Goal: Task Accomplishment & Management: Manage account settings

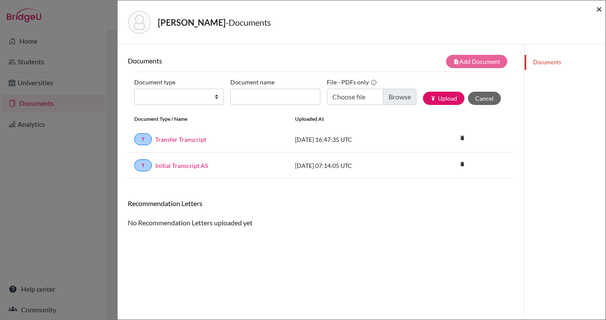
click at [596, 10] on span "×" at bounding box center [599, 9] width 6 height 12
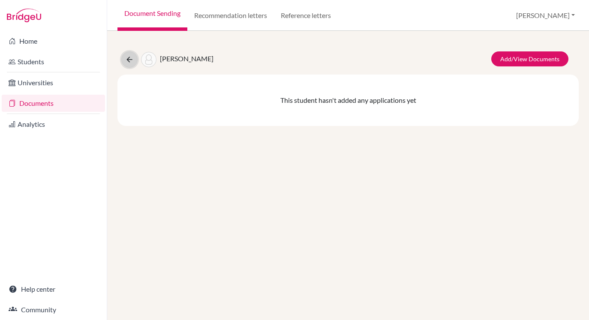
click at [132, 60] on icon at bounding box center [129, 59] width 9 height 9
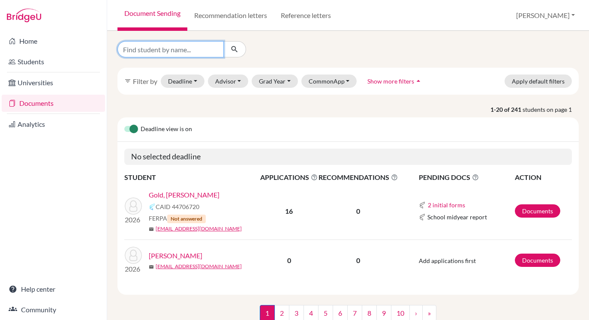
click at [162, 54] on input "Find student by name..." at bounding box center [170, 49] width 106 height 16
type input "kira"
click button "submit" at bounding box center [234, 49] width 23 height 16
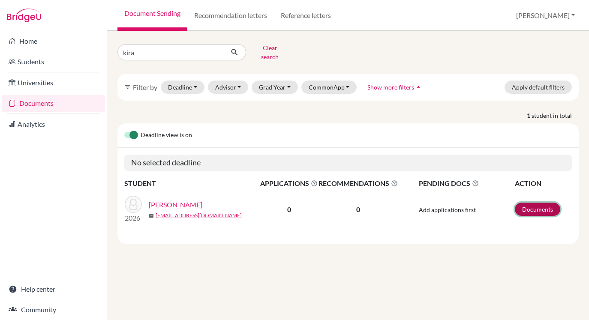
click at [530, 203] on link "Documents" at bounding box center [537, 209] width 45 height 13
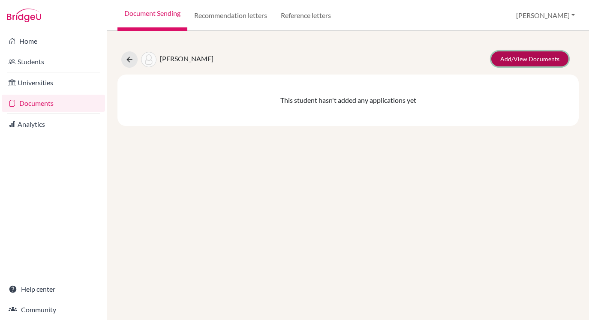
click at [535, 57] on link "Add/View Documents" at bounding box center [529, 58] width 77 height 15
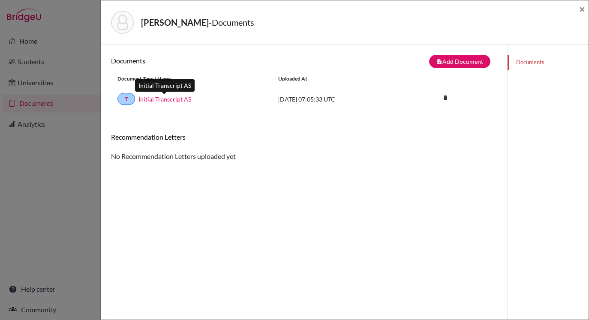
click at [165, 101] on link "Initial Transcript AS" at bounding box center [164, 99] width 53 height 9
click at [581, 6] on span "×" at bounding box center [582, 9] width 6 height 12
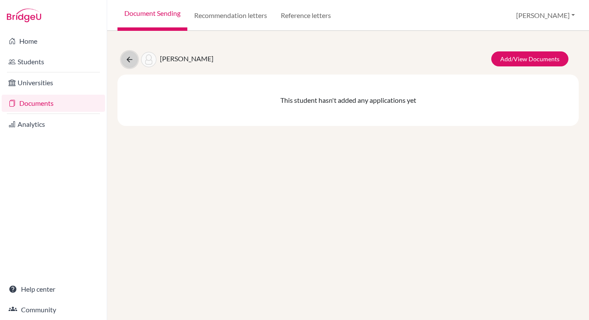
click at [132, 54] on button at bounding box center [129, 59] width 16 height 16
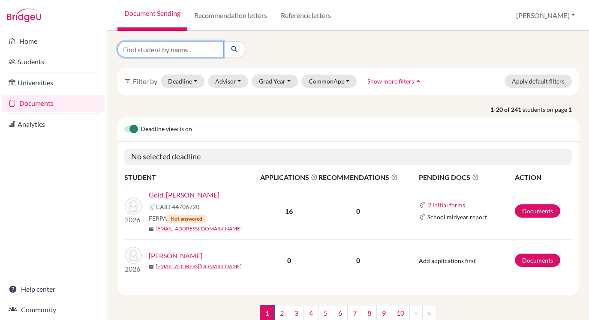
click at [179, 49] on input "Find student by name..." at bounding box center [170, 49] width 106 height 16
type input "[PERSON_NAME]"
click button "submit" at bounding box center [234, 49] width 23 height 16
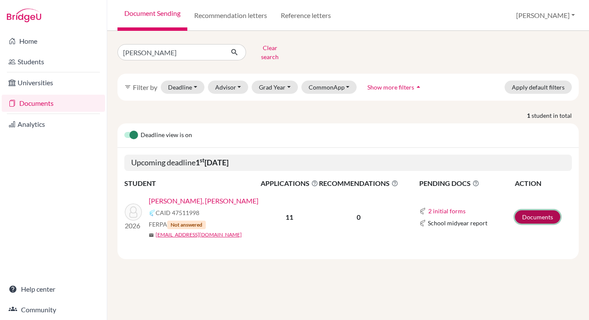
click at [541, 210] on link "Documents" at bounding box center [537, 216] width 45 height 13
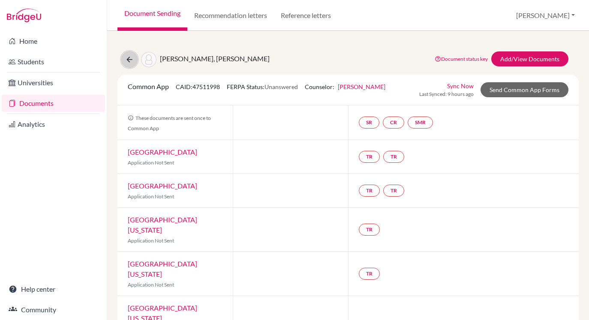
click at [127, 61] on icon at bounding box center [129, 59] width 9 height 9
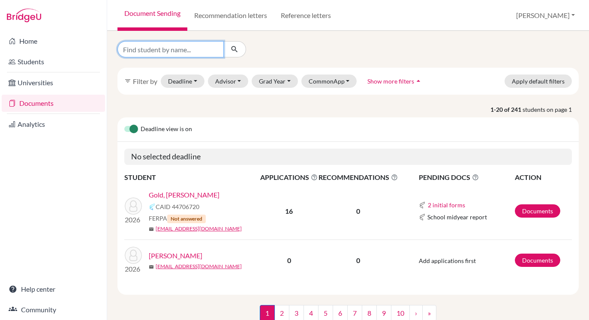
click at [183, 53] on input "Find student by name..." at bounding box center [170, 49] width 106 height 16
type input "morris"
click button "submit" at bounding box center [234, 49] width 23 height 16
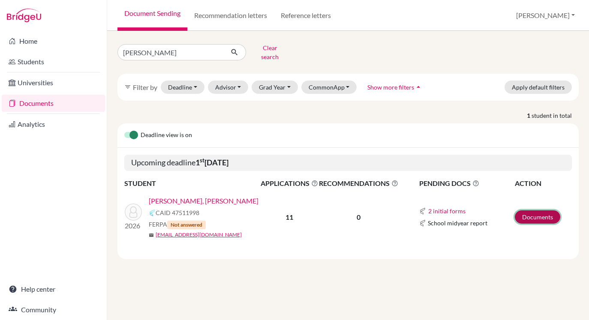
click at [535, 210] on link "Documents" at bounding box center [537, 216] width 45 height 13
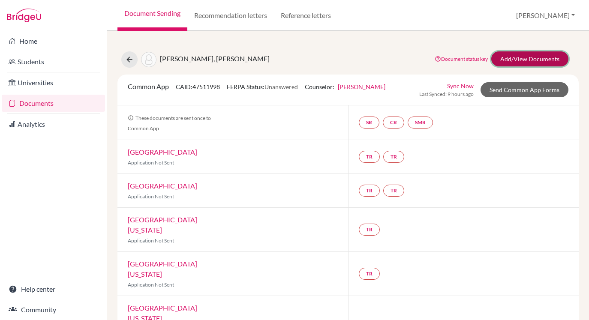
click at [517, 58] on link "Add/View Documents" at bounding box center [529, 58] width 77 height 15
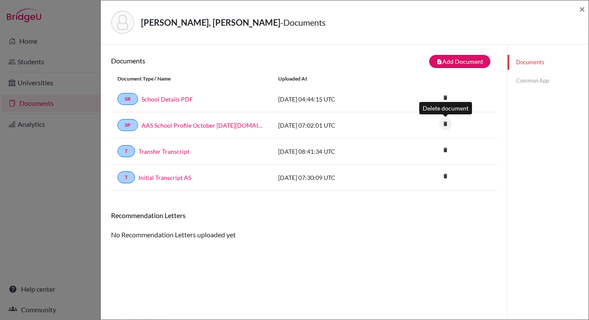
click at [443, 124] on icon "delete" at bounding box center [445, 123] width 13 height 13
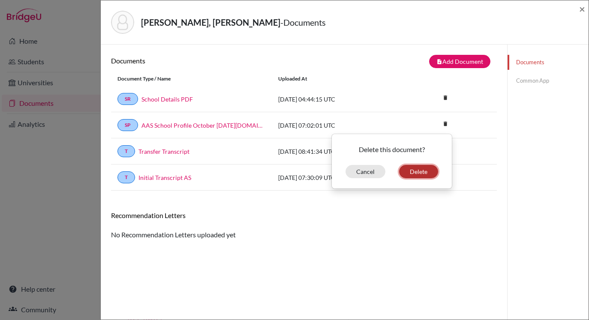
click at [429, 168] on button "Delete" at bounding box center [418, 171] width 39 height 13
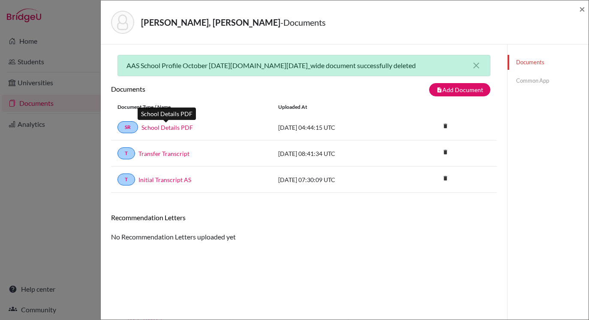
click at [187, 125] on link "School Details PDF" at bounding box center [166, 127] width 51 height 9
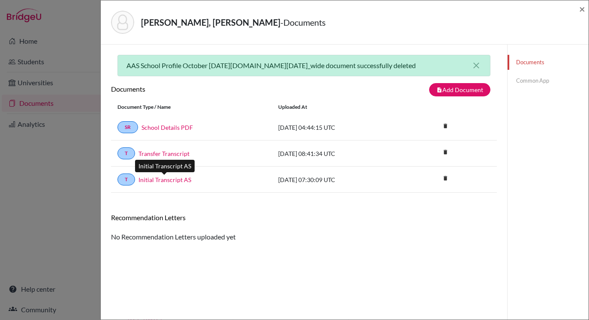
click at [174, 181] on link "Initial Transcript AS" at bounding box center [164, 179] width 53 height 9
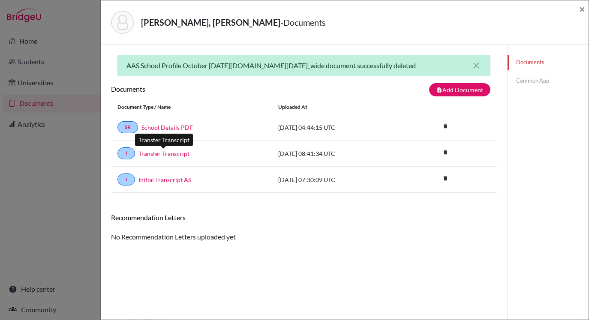
click at [167, 156] on link "Transfer Transcript" at bounding box center [163, 153] width 51 height 9
click at [575, 10] on div "Morris, Jackson - Documents ×" at bounding box center [344, 22] width 481 height 37
click at [580, 9] on span "×" at bounding box center [582, 9] width 6 height 12
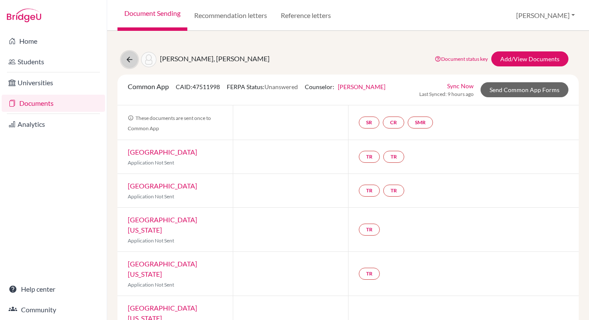
click at [124, 60] on button at bounding box center [129, 59] width 16 height 16
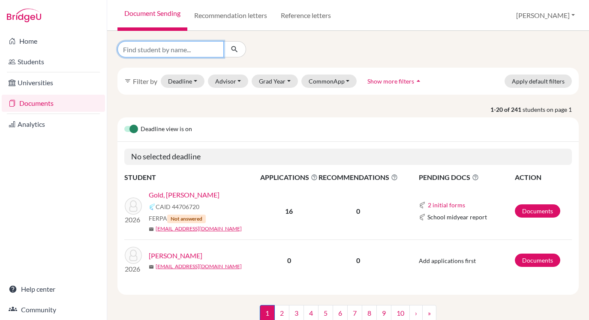
click at [158, 54] on input "Find student by name..." at bounding box center [170, 49] width 106 height 16
type input "egosi"
click button "submit" at bounding box center [234, 49] width 23 height 16
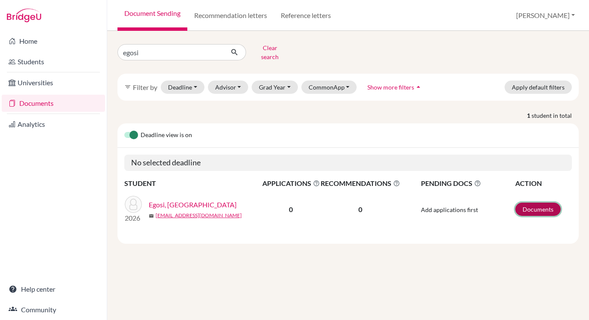
click at [537, 205] on link "Documents" at bounding box center [537, 209] width 45 height 13
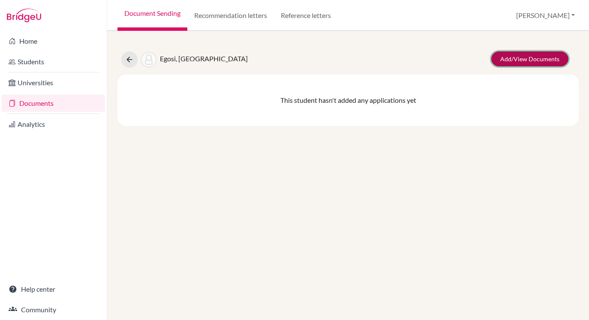
click at [516, 57] on link "Add/View Documents" at bounding box center [529, 58] width 77 height 15
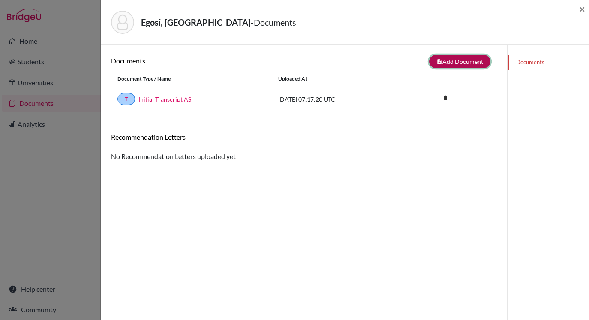
click at [463, 61] on button "note_add Add Document" at bounding box center [459, 61] width 61 height 13
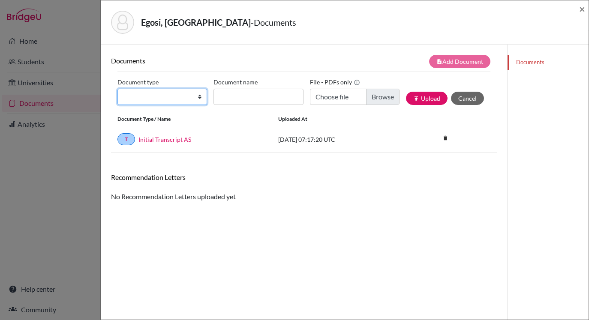
click at [188, 99] on select "Change explanation for Common App reports Counselor recommendation Internationa…" at bounding box center [162, 97] width 90 height 16
select select "2"
click at [117, 89] on select "Change explanation for Common App reports Counselor recommendation Internationa…" at bounding box center [162, 97] width 90 height 16
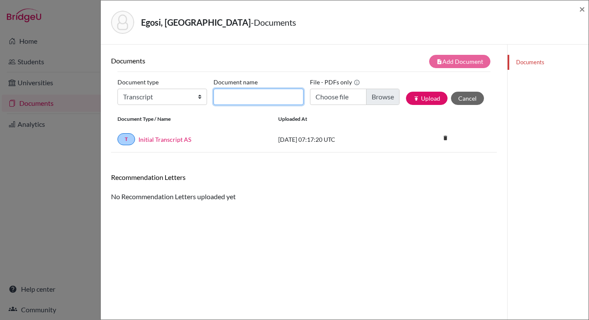
click at [250, 97] on input "Document name" at bounding box center [258, 97] width 90 height 16
type input "Transfer Transcript"
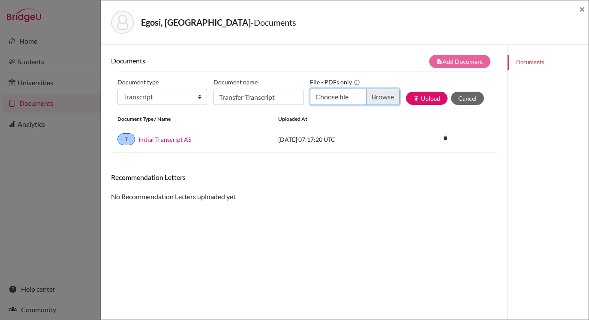
click at [373, 99] on input "Choose file" at bounding box center [355, 97] width 90 height 16
type input "C:\fakepath\Egosi, Gaya - Transfer Transcript.pdf"
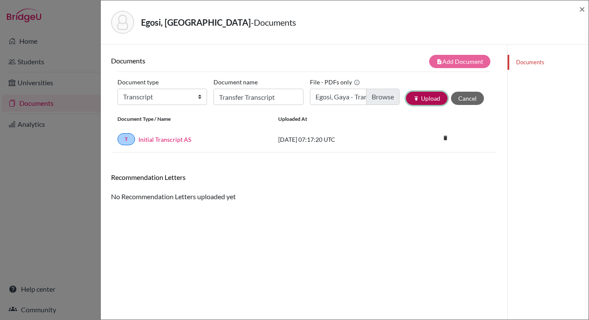
click at [430, 94] on button "publish Upload" at bounding box center [427, 98] width 42 height 13
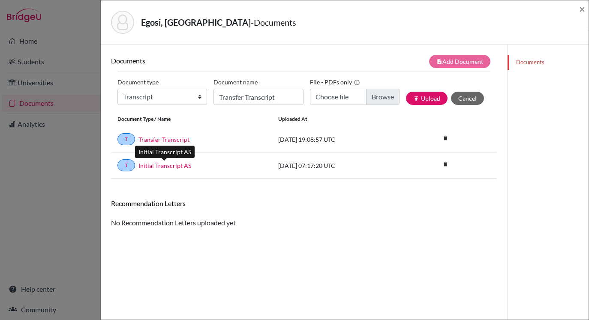
click at [173, 166] on link "Initial Transcript AS" at bounding box center [164, 165] width 53 height 9
click at [581, 7] on span "×" at bounding box center [582, 9] width 6 height 12
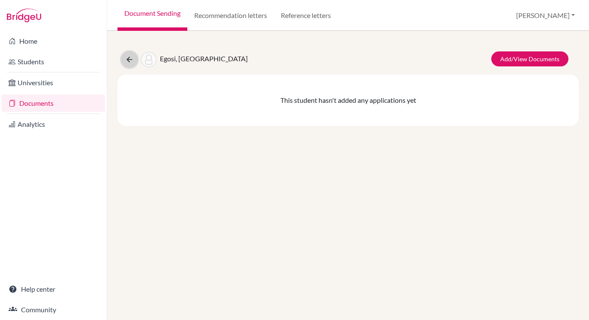
click at [130, 61] on icon at bounding box center [129, 59] width 9 height 9
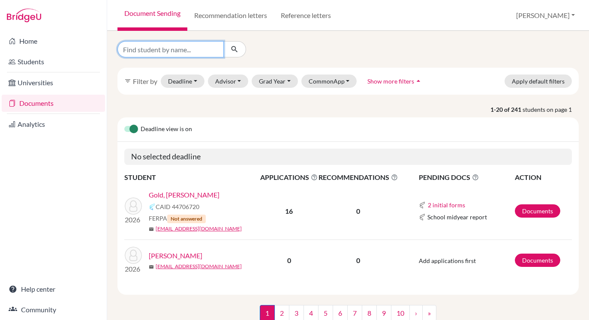
click at [185, 54] on input "Find student by name..." at bounding box center [170, 49] width 106 height 16
type input "hadar"
click button "submit" at bounding box center [234, 49] width 23 height 16
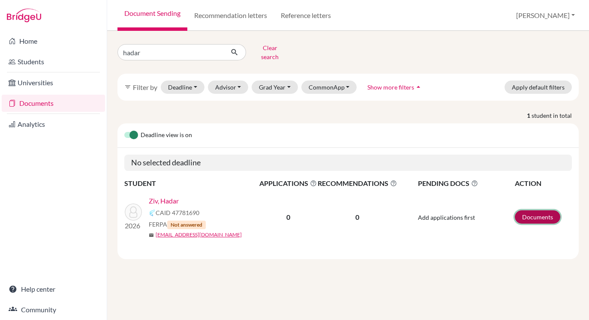
click at [523, 210] on link "Documents" at bounding box center [537, 216] width 45 height 13
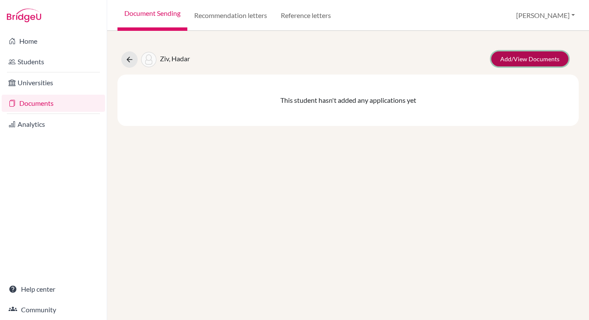
click at [530, 54] on link "Add/View Documents" at bounding box center [529, 58] width 77 height 15
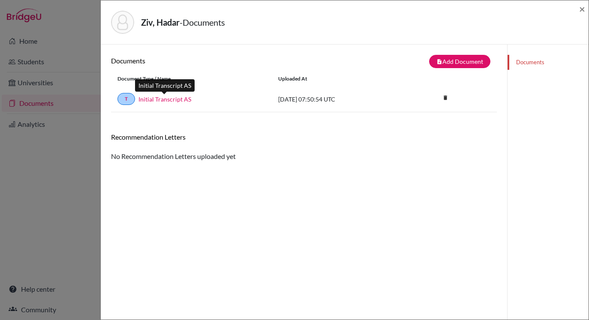
click at [166, 102] on link "Initial Transcript AS" at bounding box center [164, 99] width 53 height 9
click at [582, 6] on span "×" at bounding box center [582, 9] width 6 height 12
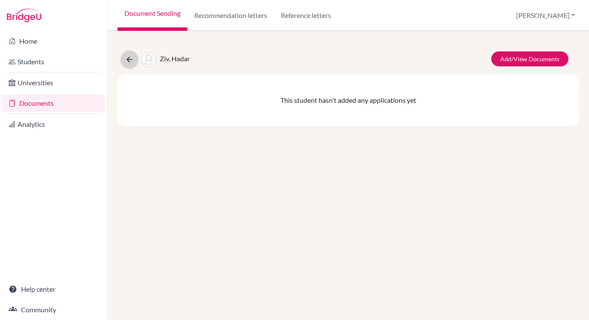
click at [125, 55] on button at bounding box center [129, 59] width 16 height 16
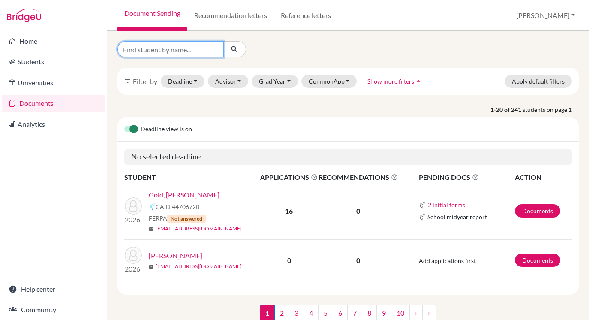
click at [152, 48] on input "Find student by name..." at bounding box center [170, 49] width 106 height 16
type input "shin"
click button "submit" at bounding box center [234, 49] width 23 height 16
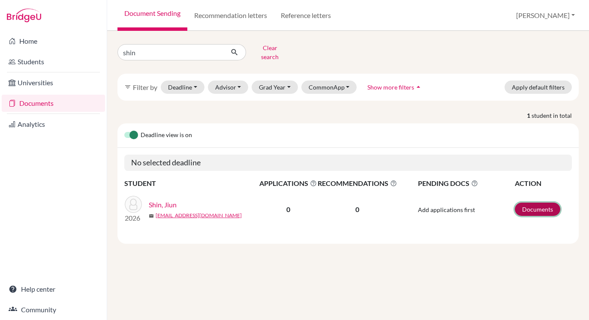
click at [533, 203] on link "Documents" at bounding box center [537, 209] width 45 height 13
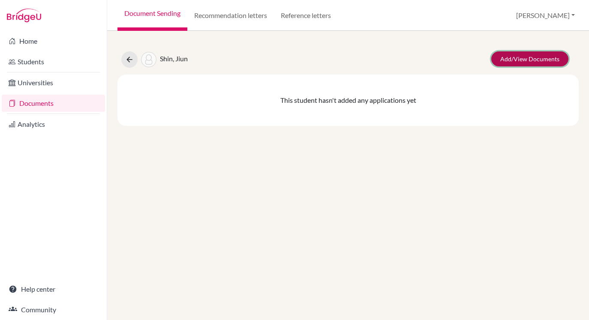
click at [518, 60] on link "Add/View Documents" at bounding box center [529, 58] width 77 height 15
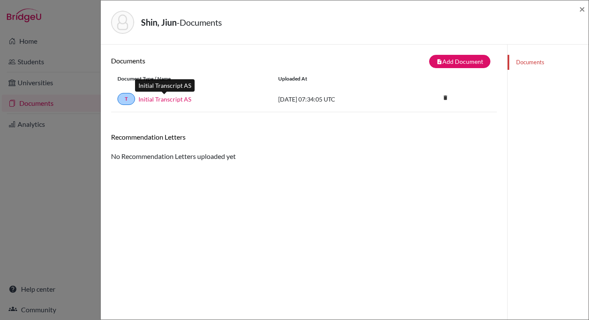
click at [167, 95] on link "Initial Transcript AS" at bounding box center [164, 99] width 53 height 9
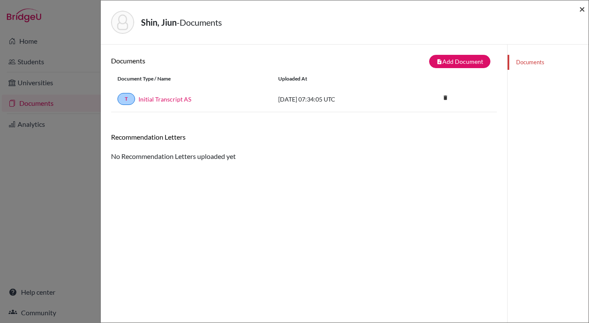
click at [580, 11] on span "×" at bounding box center [582, 9] width 6 height 12
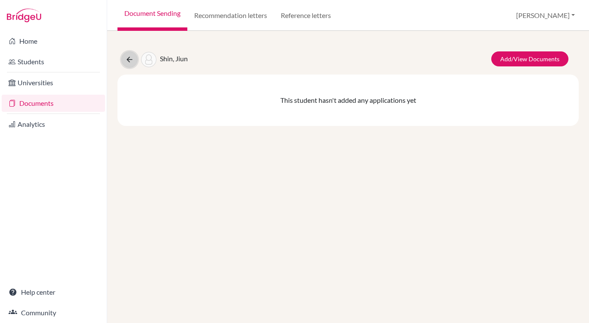
click at [127, 60] on icon at bounding box center [129, 59] width 9 height 9
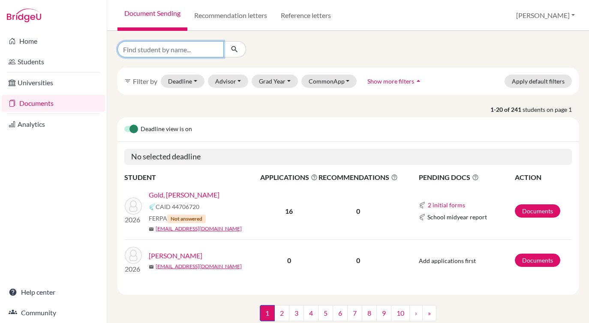
click at [179, 55] on input "Find student by name..." at bounding box center [170, 49] width 106 height 16
type input "kyr"
click button "submit" at bounding box center [234, 49] width 23 height 16
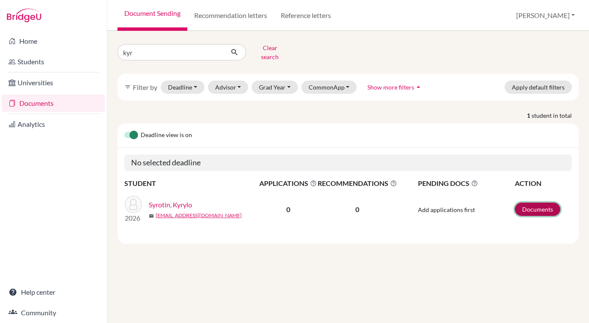
click at [531, 203] on link "Documents" at bounding box center [537, 209] width 45 height 13
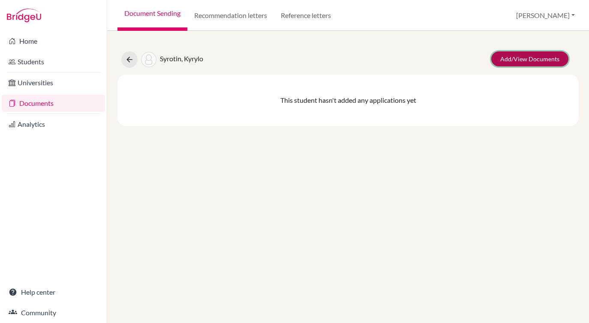
click at [514, 62] on link "Add/View Documents" at bounding box center [529, 58] width 77 height 15
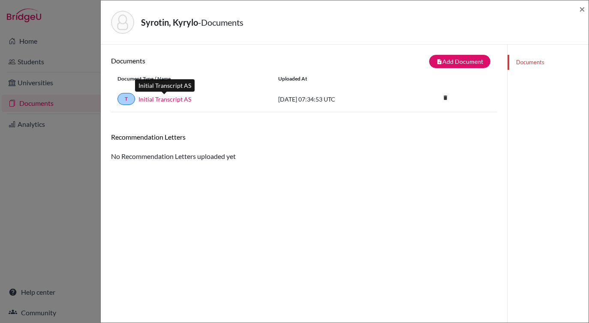
click at [167, 100] on link "Initial Transcript AS" at bounding box center [164, 99] width 53 height 9
click at [580, 13] on span "×" at bounding box center [582, 9] width 6 height 12
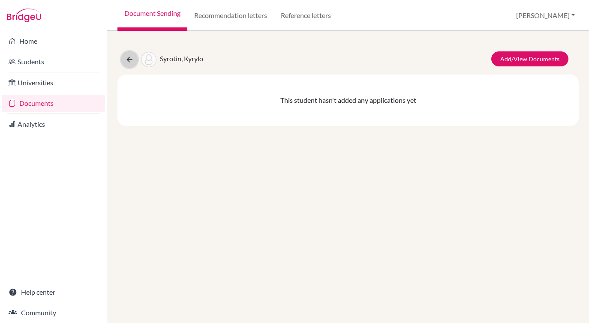
click at [131, 62] on icon at bounding box center [129, 59] width 9 height 9
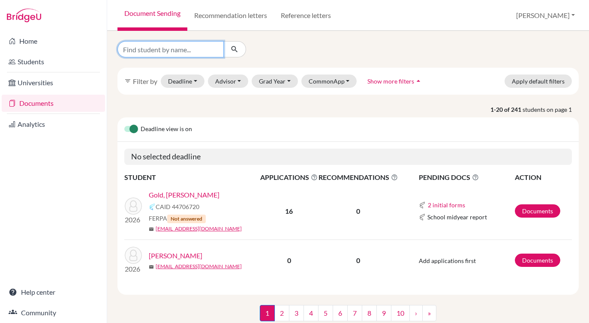
click at [152, 50] on input "Find student by name..." at bounding box center [170, 49] width 106 height 16
type input "bes"
click button "submit" at bounding box center [234, 49] width 23 height 16
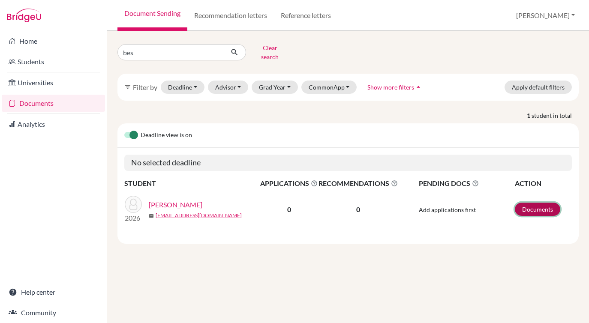
click at [528, 203] on link "Documents" at bounding box center [537, 209] width 45 height 13
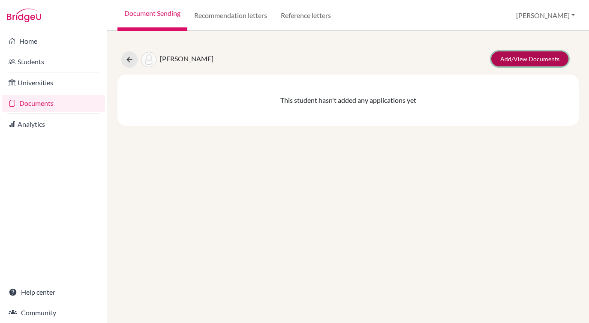
click at [516, 62] on link "Add/View Documents" at bounding box center [529, 58] width 77 height 15
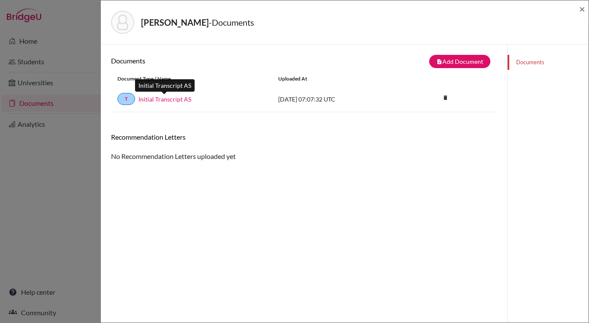
click at [165, 101] on link "Initial Transcript AS" at bounding box center [164, 99] width 53 height 9
click at [580, 11] on span "×" at bounding box center [582, 9] width 6 height 12
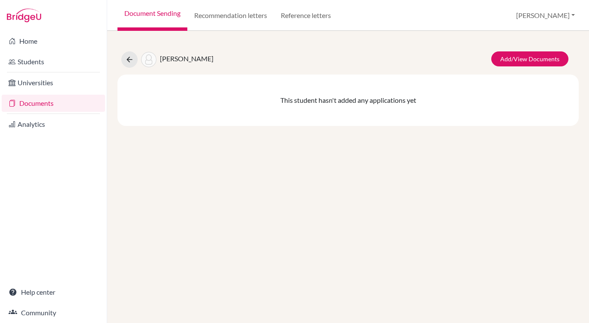
click at [120, 60] on div "Bespalko, Varvara Add/View Documents" at bounding box center [348, 59] width 474 height 16
click at [135, 60] on button at bounding box center [129, 59] width 16 height 16
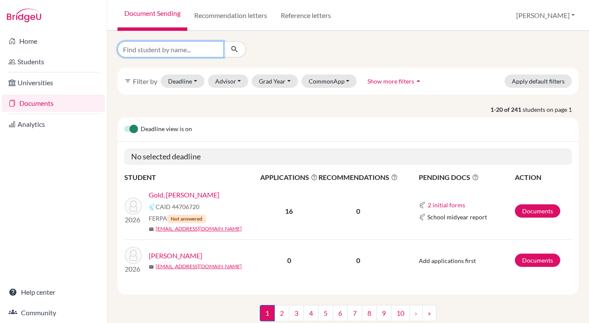
click at [156, 52] on input "Find student by name..." at bounding box center [170, 49] width 106 height 16
type input "sofia"
click button "submit" at bounding box center [234, 49] width 23 height 16
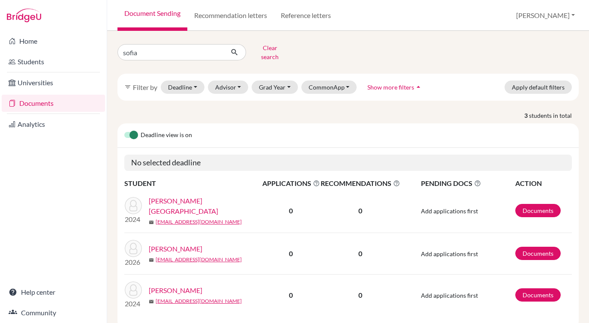
scroll to position [12, 0]
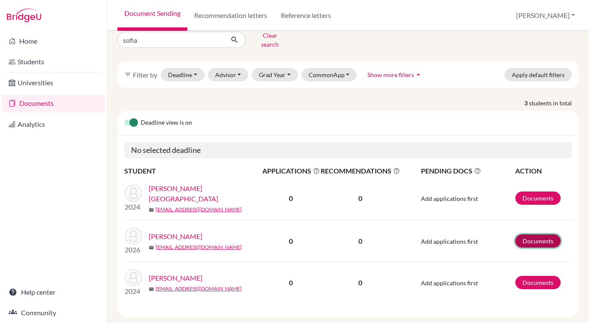
click at [530, 235] on link "Documents" at bounding box center [537, 240] width 45 height 13
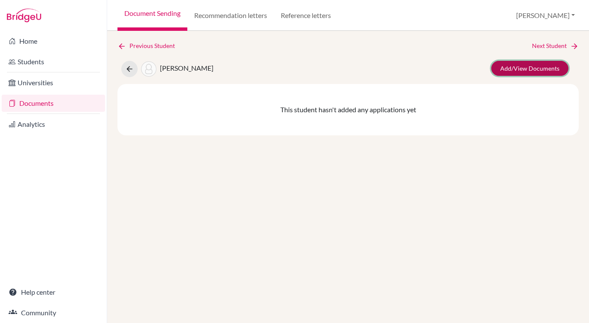
click at [529, 67] on link "Add/View Documents" at bounding box center [529, 68] width 77 height 15
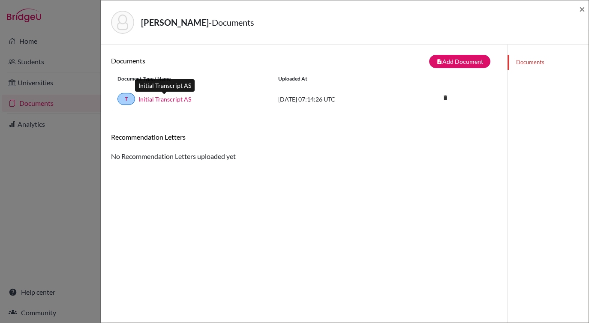
click at [176, 99] on link "Initial Transcript AS" at bounding box center [164, 99] width 53 height 9
click at [580, 12] on span "×" at bounding box center [582, 9] width 6 height 12
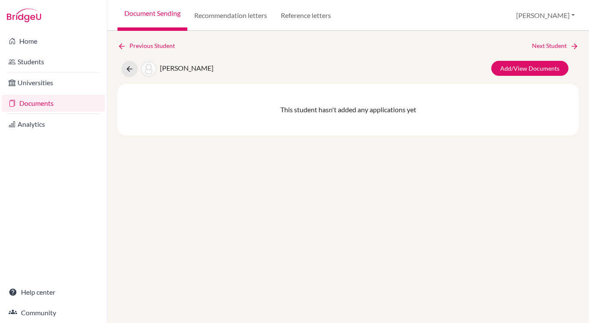
click at [112, 46] on div "Previous Student Next Student De Capua, Christina-Sofia Add/View Documents This…" at bounding box center [348, 177] width 482 height 292
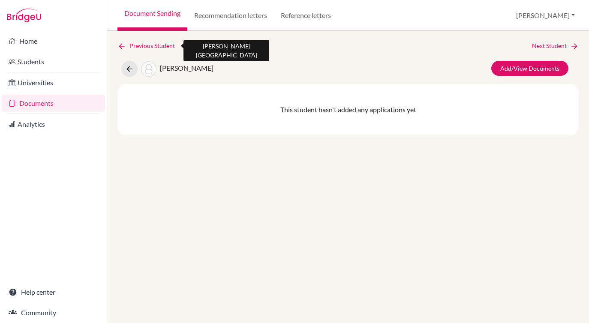
click at [137, 47] on link "Previous Student" at bounding box center [149, 45] width 64 height 9
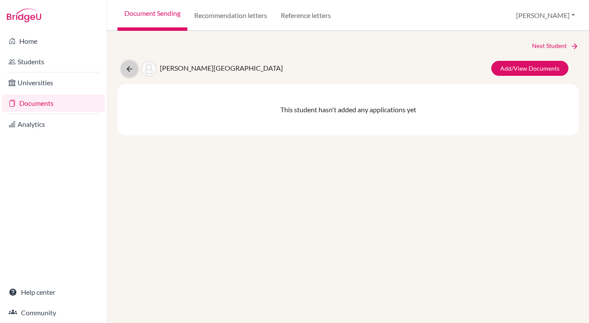
click at [129, 66] on icon at bounding box center [129, 69] width 9 height 9
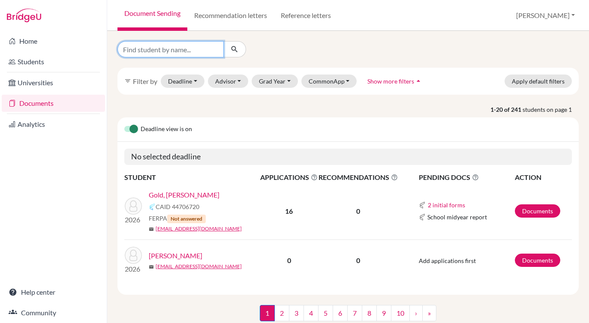
click at [153, 48] on input "Find student by name..." at bounding box center [170, 49] width 106 height 16
type input "va"
click button "submit" at bounding box center [234, 49] width 23 height 16
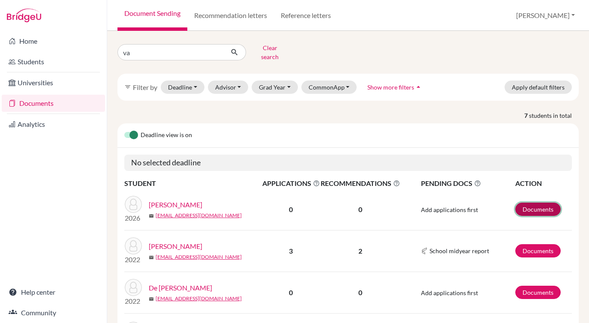
click at [538, 206] on link "Documents" at bounding box center [537, 209] width 45 height 13
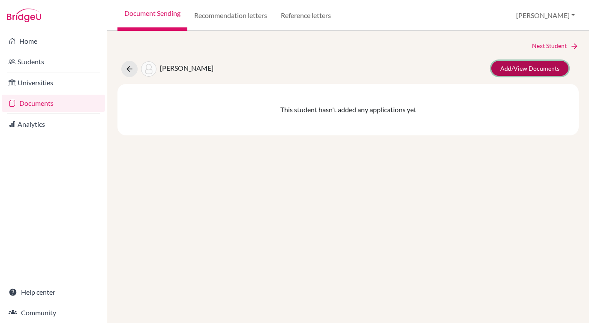
click at [527, 65] on link "Add/View Documents" at bounding box center [529, 68] width 77 height 15
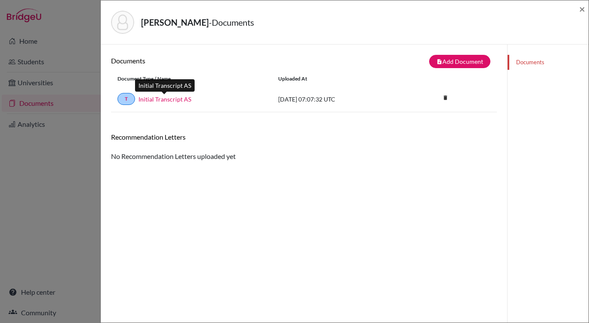
click at [171, 101] on link "Initial Transcript AS" at bounding box center [164, 99] width 53 height 9
